Goal: Find specific page/section: Find specific page/section

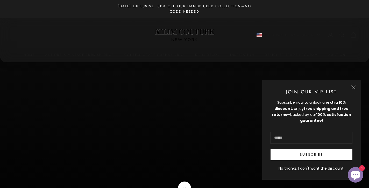
click at [64, 56] on link "Antique & Vintage Turkish Rugs" at bounding box center [79, 54] width 69 height 5
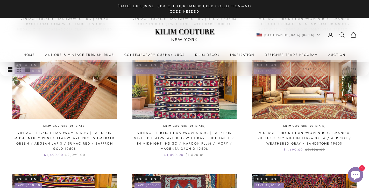
scroll to position [245, 0]
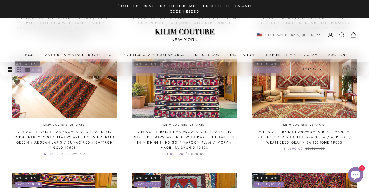
click at [310, 69] on span "Sort by" at bounding box center [311, 69] width 19 height 5
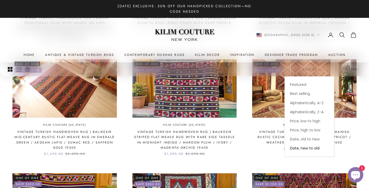
click at [348, 70] on button "Filter" at bounding box center [351, 69] width 35 height 14
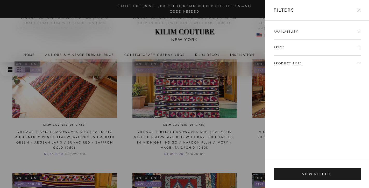
click at [289, 65] on span "Product type" at bounding box center [287, 63] width 28 height 5
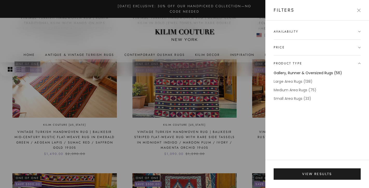
click at [287, 75] on label "Gallery, Runner & Oversized Rugs (56)" at bounding box center [307, 73] width 68 height 6
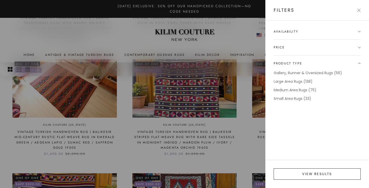
click at [307, 175] on button "View results" at bounding box center [316, 174] width 87 height 11
